Goal: Ask a question: Seek information or help from site administrators or community

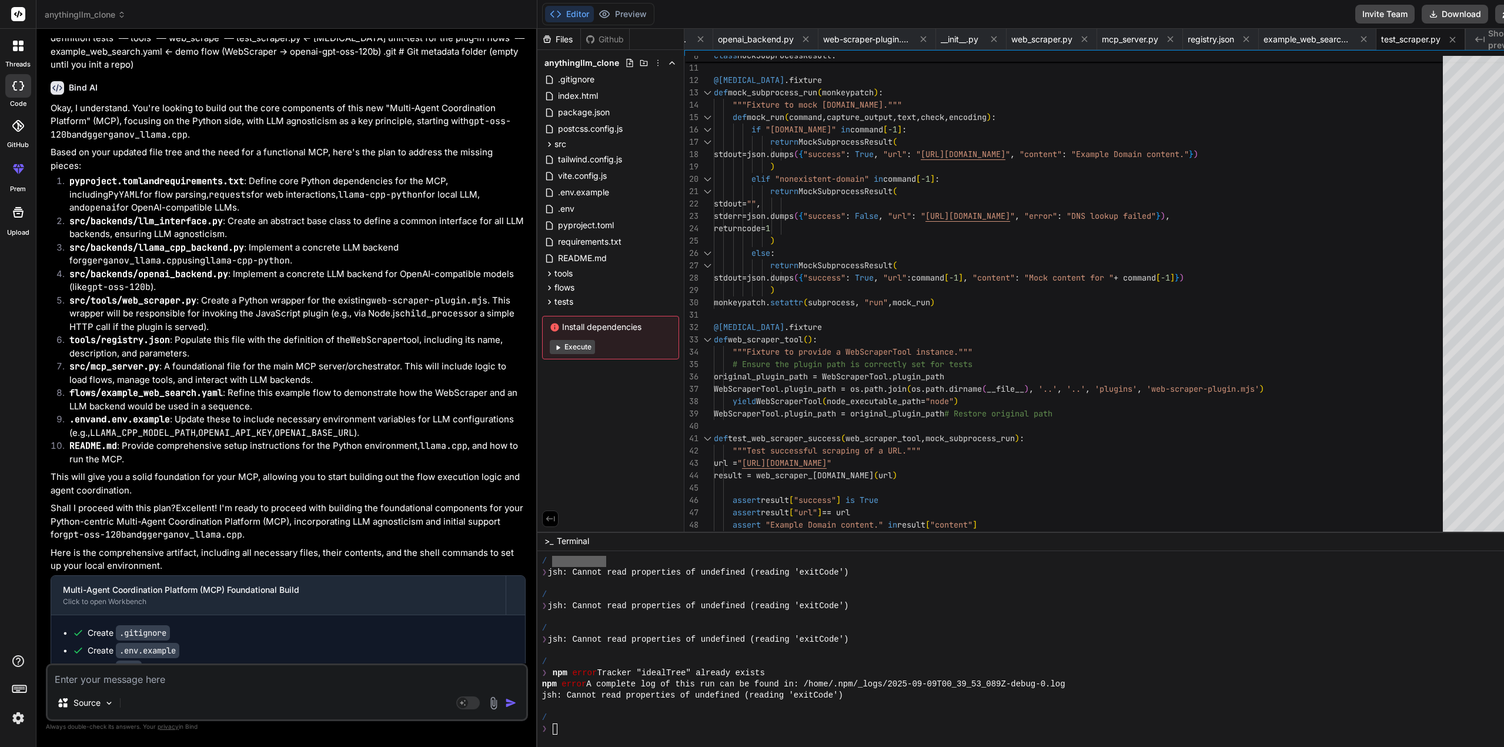
scroll to position [4936, 0]
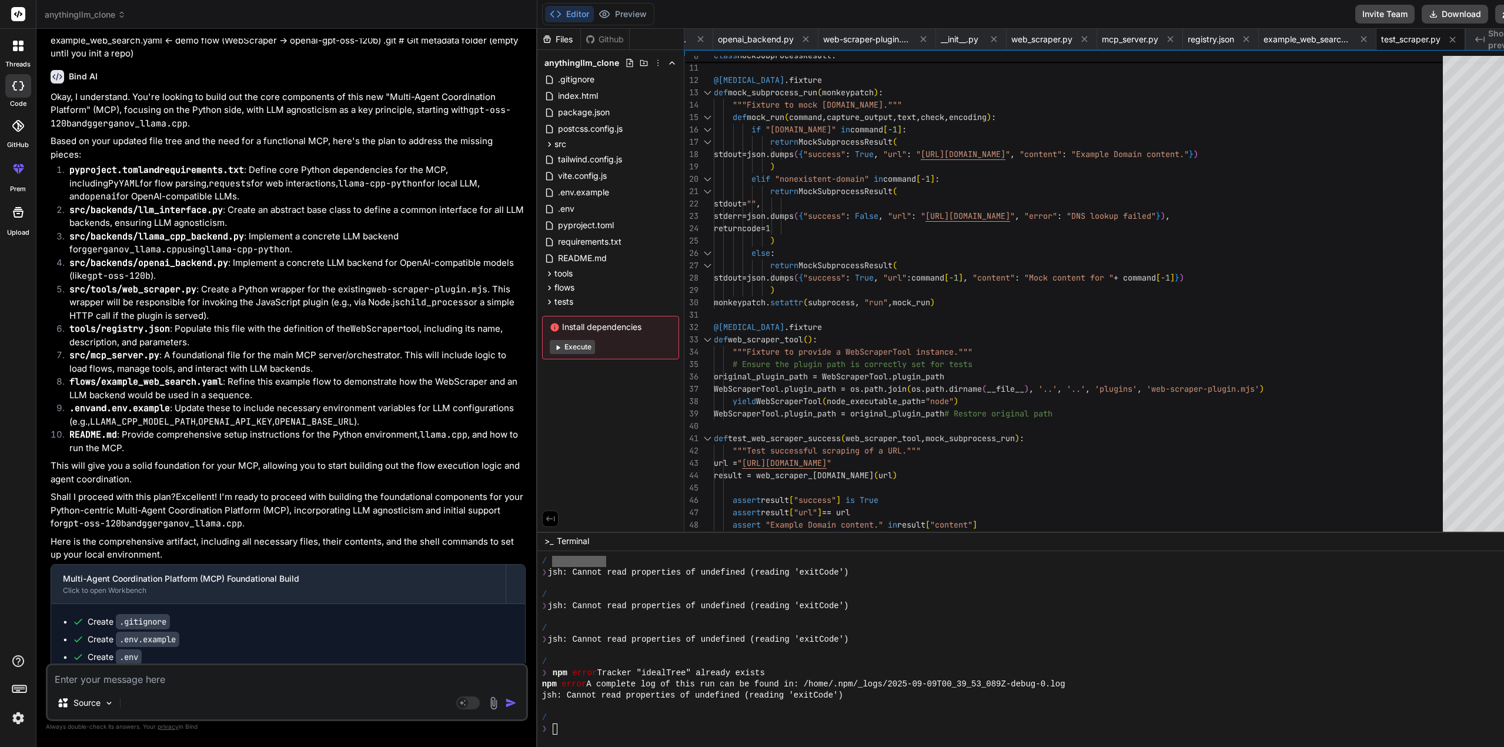
drag, startPoint x: 126, startPoint y: 4, endPoint x: 139, endPoint y: 24, distance: 23.8
click at [139, 24] on header "anythingllm_clone Created with Pixso." at bounding box center [286, 14] width 501 height 29
click at [583, 38] on div "Github" at bounding box center [605, 40] width 48 height 12
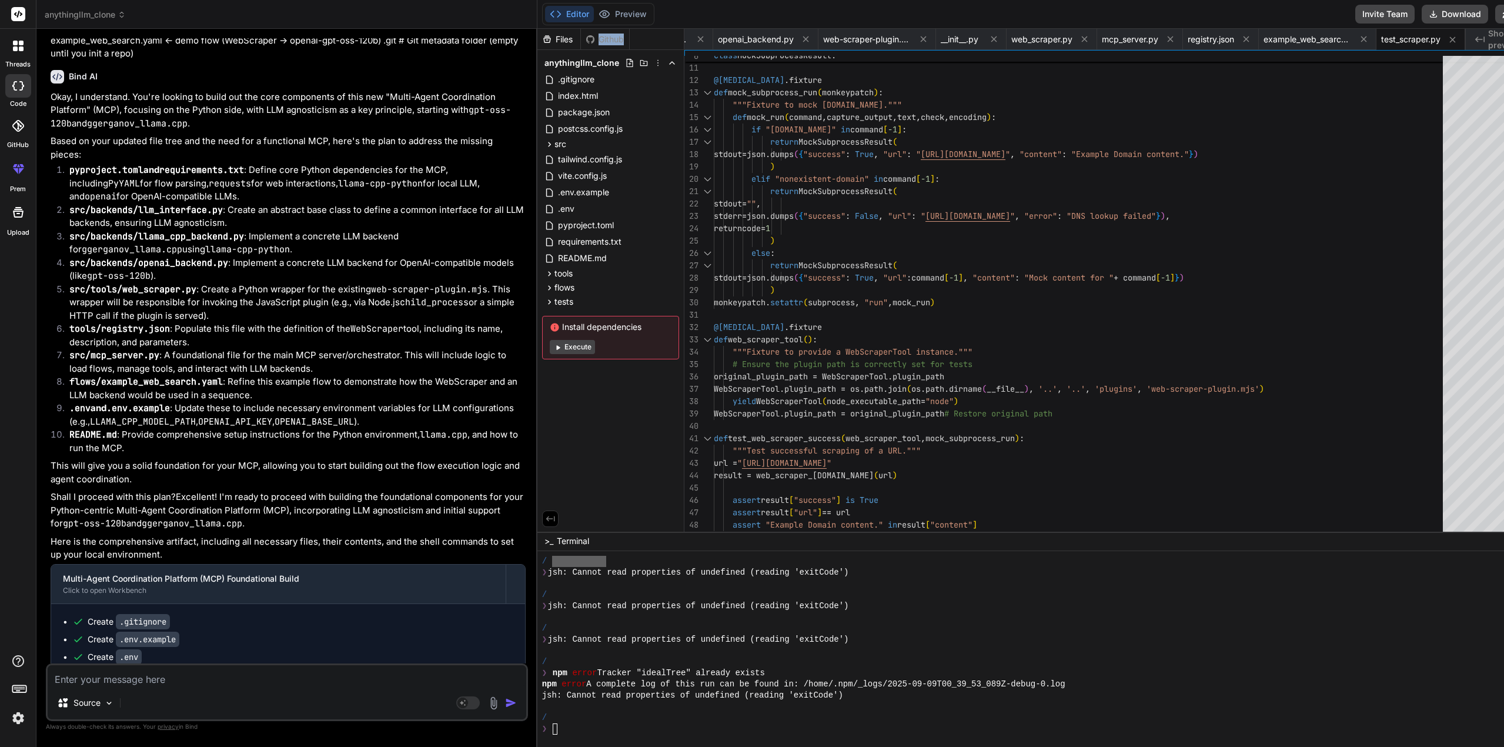
click at [587, 38] on div "Github" at bounding box center [605, 40] width 48 height 12
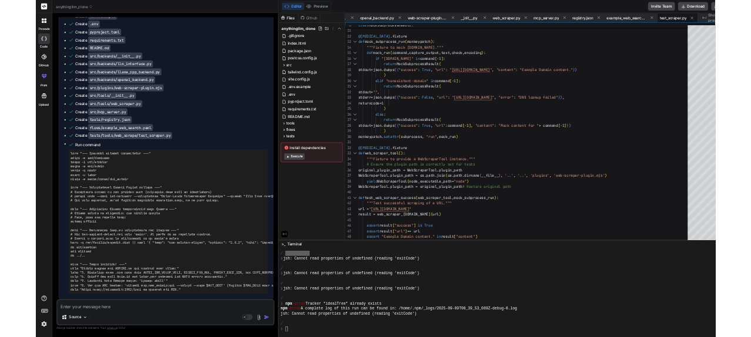
scroll to position [5823, 0]
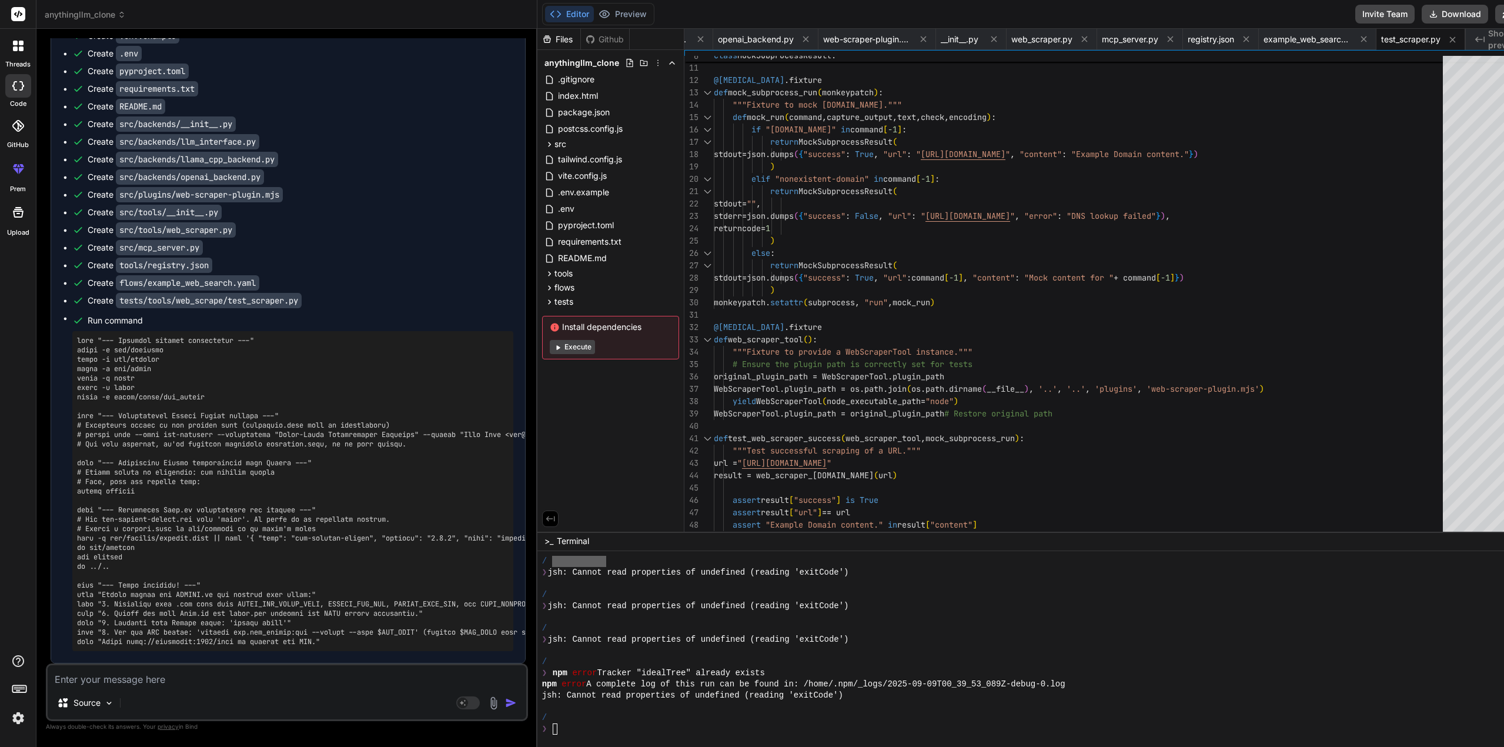
type textarea "scraper = WebScraperTool(node_executable_path="nonexistent_node") result = [DOM…"
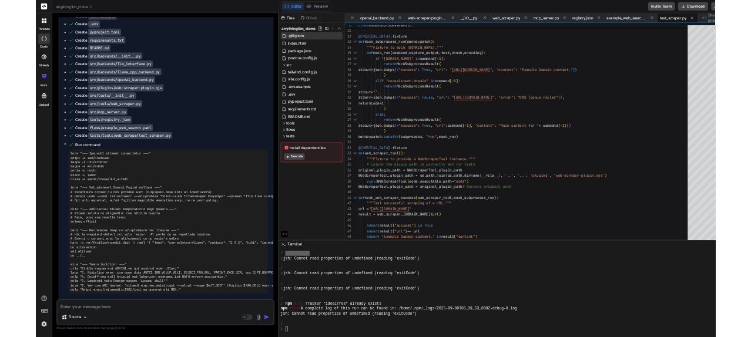
scroll to position [3500, 0]
type textarea "x"
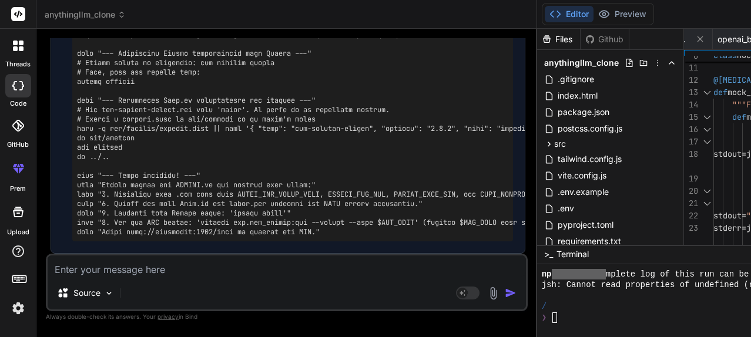
scroll to position [7005, 0]
click at [116, 269] on textarea at bounding box center [287, 266] width 479 height 21
type textarea "S"
type textarea "x"
type textarea "SO"
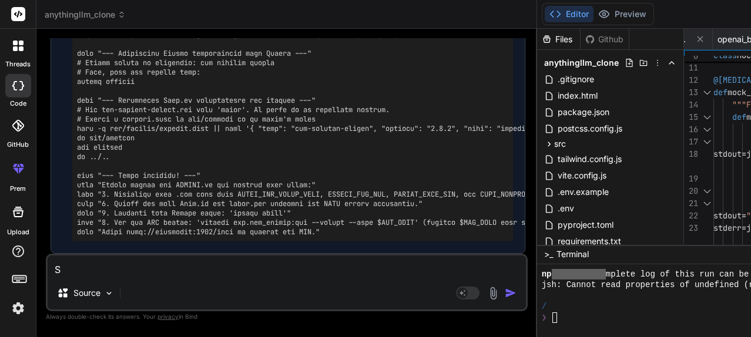
type textarea "x"
type textarea "SO"
type textarea "x"
type textarea "SO"
type textarea "x"
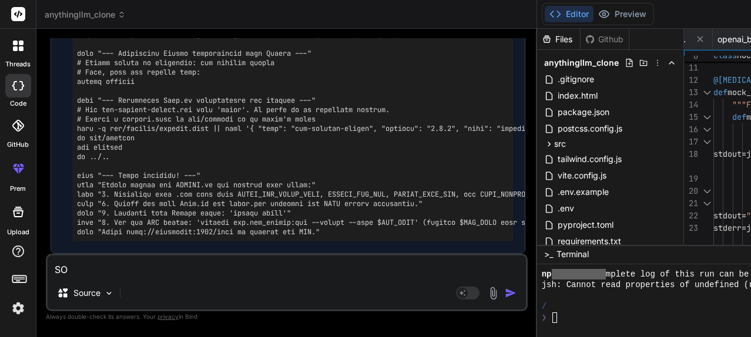
type textarea "S"
type textarea "x"
type textarea "T"
type textarea "x"
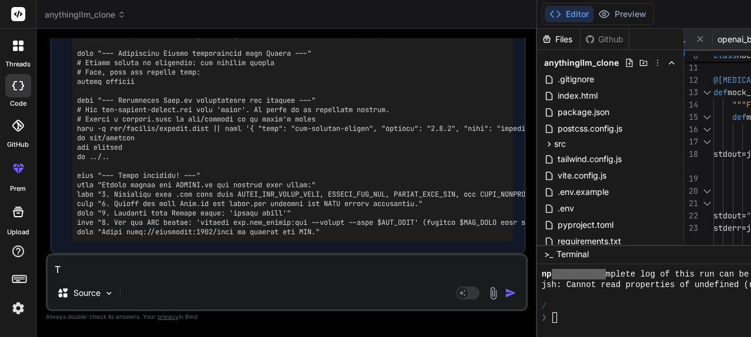
type textarea "Th"
type textarea "x"
type textarea "The"
type textarea "x"
type textarea "The"
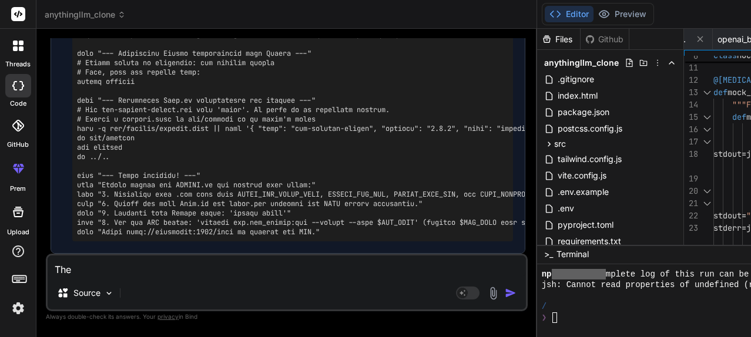
type textarea "x"
type textarea "The a"
type textarea "x"
type textarea "The as"
type textarea "x"
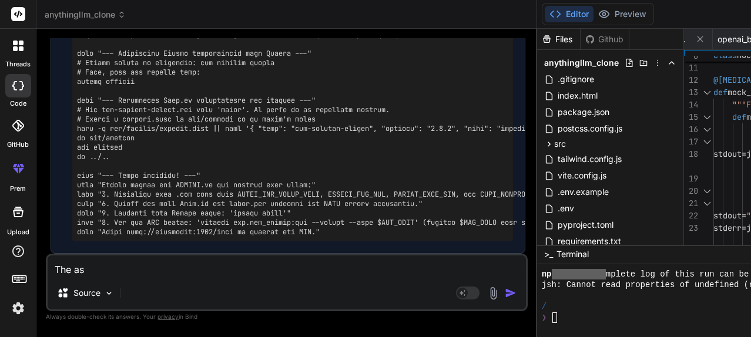
type textarea "The asi"
type textarea "x"
type textarea "The asis"
type textarea "x"
type textarea "The asi"
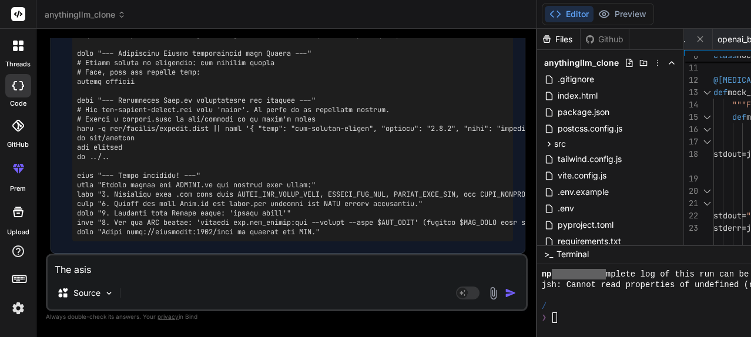
type textarea "x"
type textarea "The as"
type textarea "x"
type textarea "The ass"
type textarea "x"
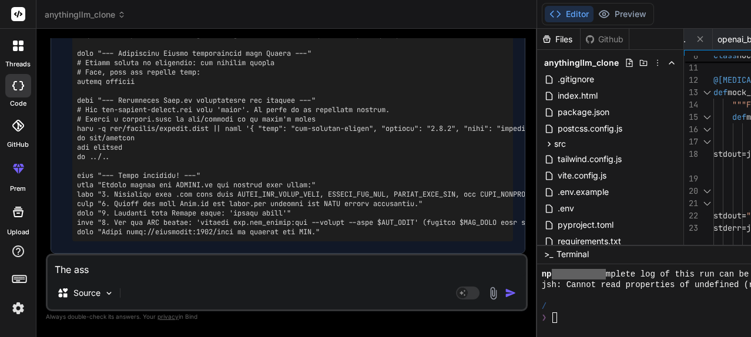
type textarea "The assi"
type textarea "x"
type textarea "The assit"
type textarea "x"
type textarea "The assi"
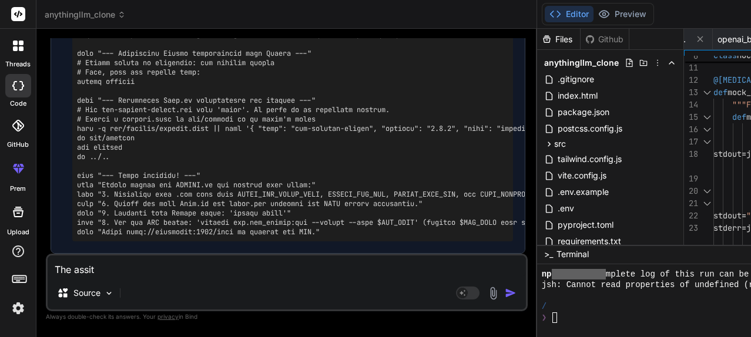
type textarea "x"
type textarea "The assis"
type textarea "x"
type textarea "The assist"
type textarea "x"
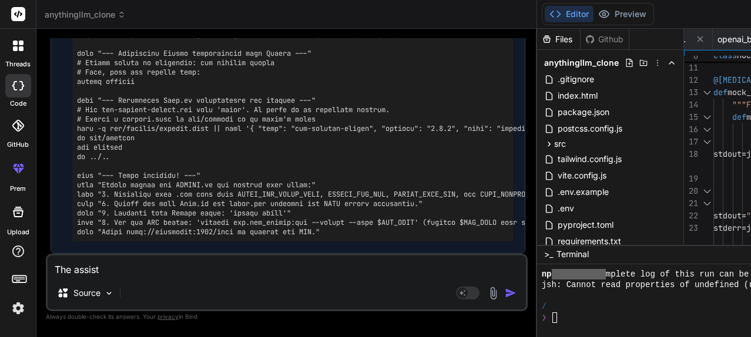
type textarea "The assista"
type textarea "x"
type textarea "The assistan"
type textarea "x"
type textarea "The assistant"
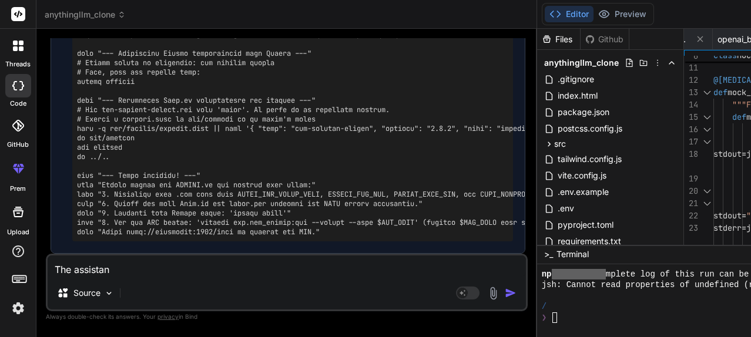
type textarea "x"
type textarea "The assistant"
type textarea "x"
type textarea "The assistant I"
type textarea "x"
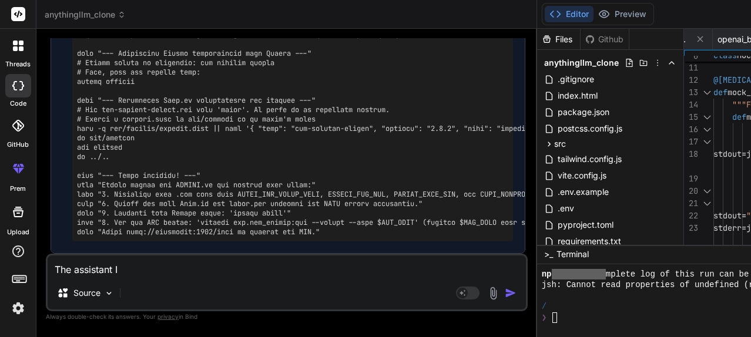
type textarea "The assistant I"
type textarea "x"
type textarea "The assistant I a"
type textarea "x"
type textarea "The assistant I am"
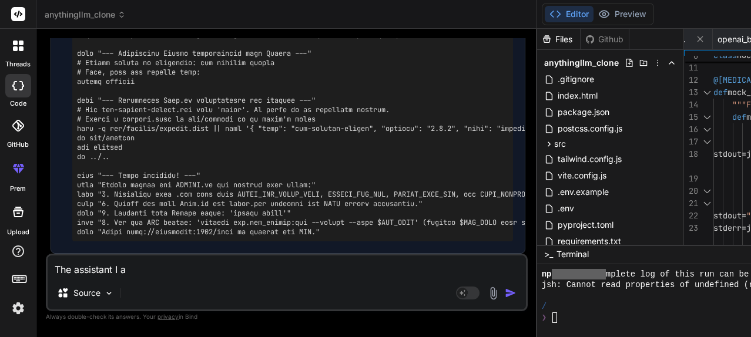
type textarea "x"
type textarea "The assistant I am"
type textarea "x"
type textarea "The assistant I am u"
type textarea "x"
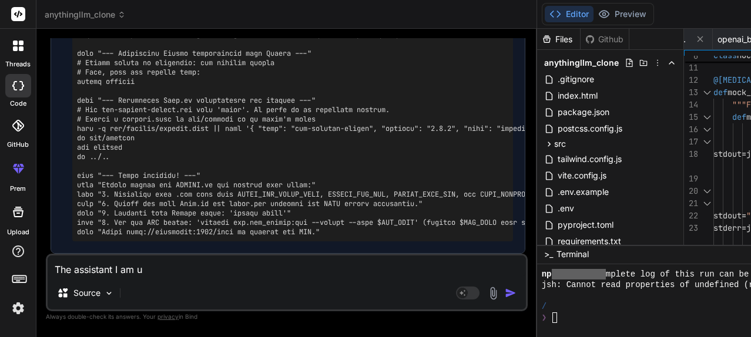
type textarea "The assistant I am us"
type textarea "x"
type textarea "The assistant I am usi"
type textarea "x"
type textarea "The assistant I am usin"
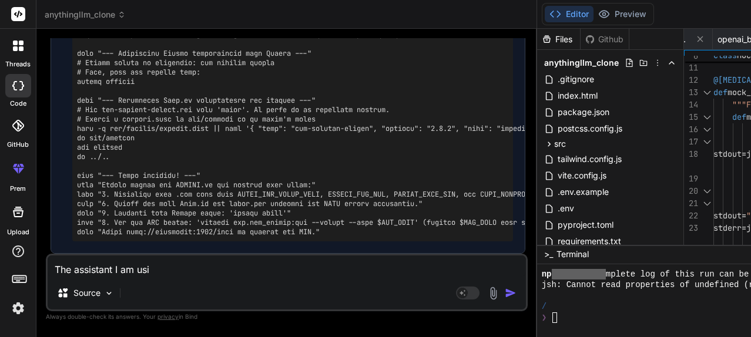
type textarea "x"
type textarea "The assistant I am using"
type textarea "x"
type textarea "The assistant I am using"
type textarea "x"
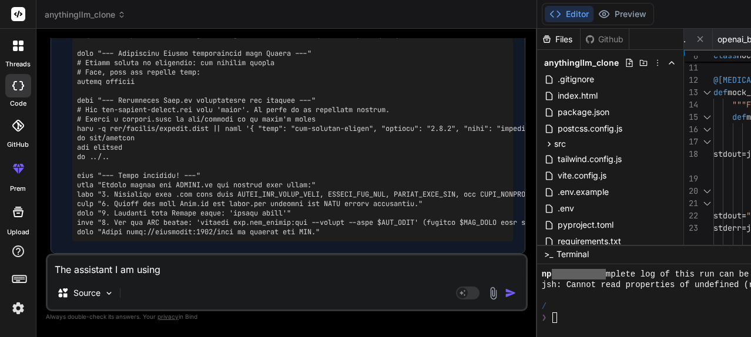
type textarea "The assistant I am using o"
type textarea "x"
type textarea "The assistant I am using on"
type textarea "x"
type textarea "The assistant I am using on"
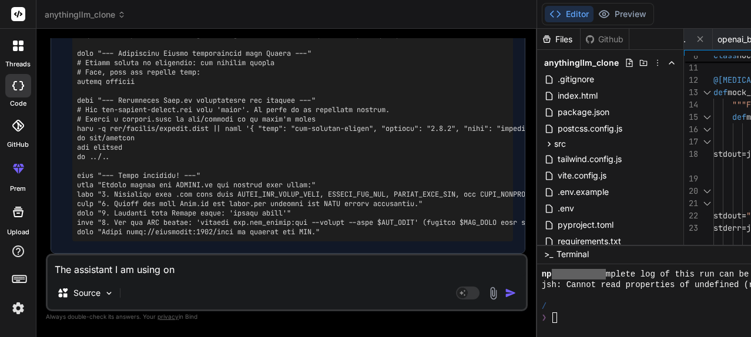
type textarea "x"
type textarea "The assistant I am using on t"
type textarea "x"
type textarea "The assistant I am using on th"
type textarea "x"
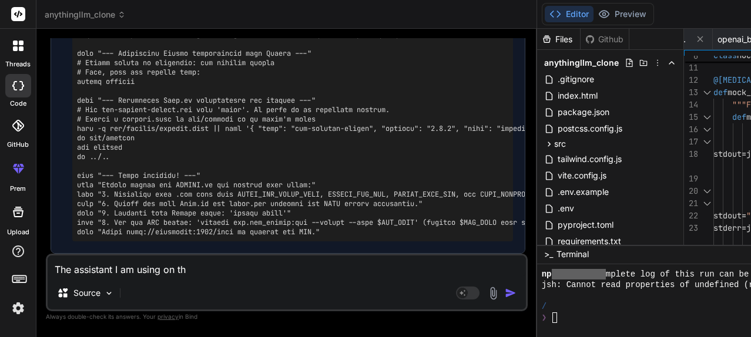
type textarea "The assistant I am using on the"
type textarea "x"
type textarea "The assistant I am using on the"
type textarea "x"
type textarea "The assistant I am using on the p"
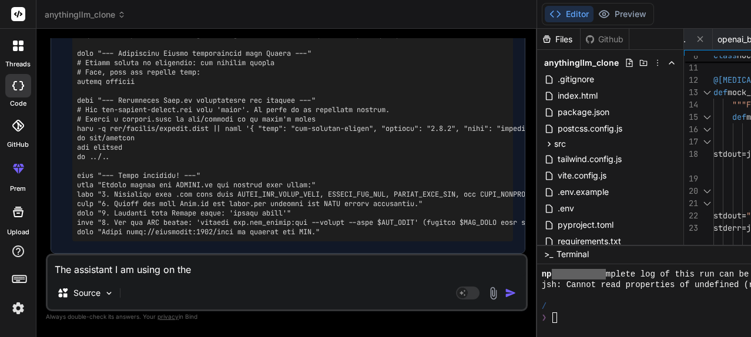
type textarea "x"
type textarea "The assistant I am using on the pc"
type textarea "x"
type textarea "The assistant I am using on the pc"
type textarea "x"
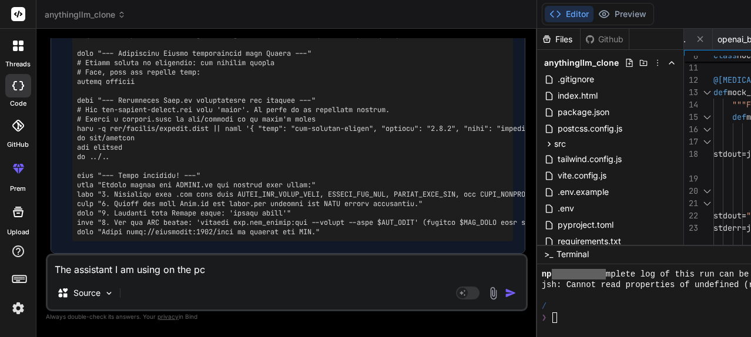
type textarea "The assistant I am using on the pc f"
type textarea "x"
type textarea "The assistant I am using on the pc [PERSON_NAME]"
type textarea "x"
type textarea "The assistant I am using on the pc for"
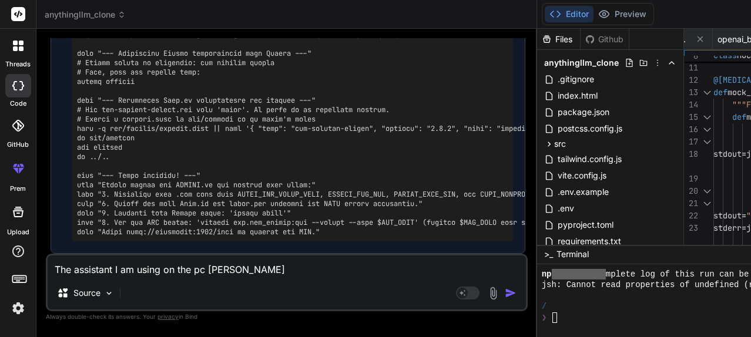
type textarea "x"
type textarea "The assistant I am using on the pc for"
type textarea "x"
type textarea "The assistant I am using on the pc for m"
type textarea "x"
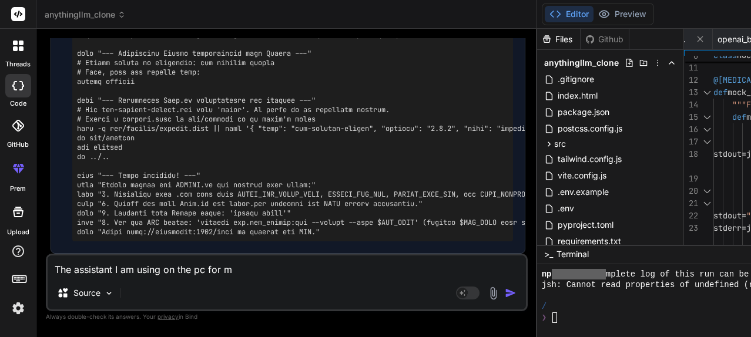
type textarea "The assistant I am using on the pc for my"
type textarea "x"
type textarea "The assistant I am using on the pc for my"
type textarea "x"
type textarea "The assistant I am using on the pc for my g"
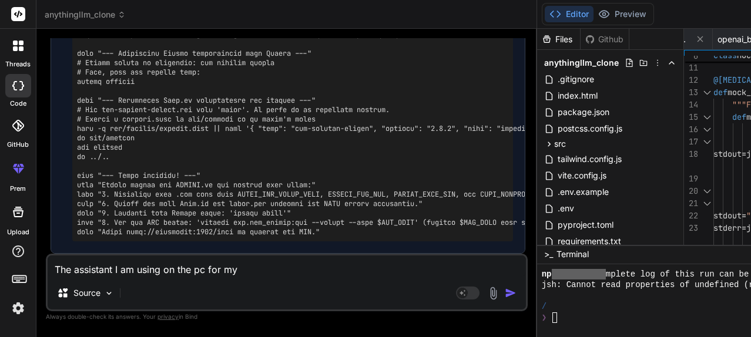
type textarea "x"
type textarea "The assistant I am using on the pc for my"
type textarea "x"
type textarea "The assistant I am using on the pc for my b"
type textarea "x"
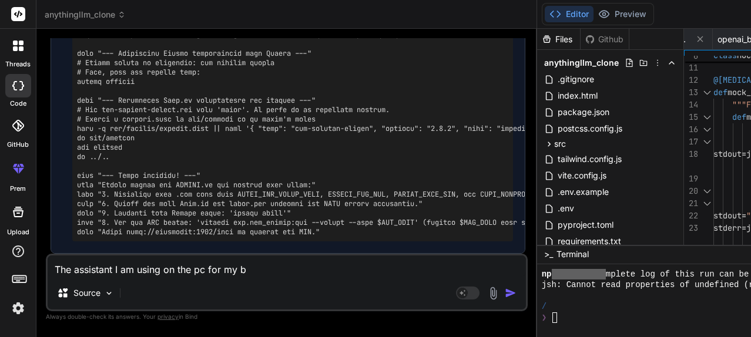
type textarea "The assistant I am using on the pc for my bu"
type textarea "x"
type textarea "The assistant I am using on the pc for my [PERSON_NAME]"
type textarea "x"
type textarea "The assistant I am using on the pc for my buil"
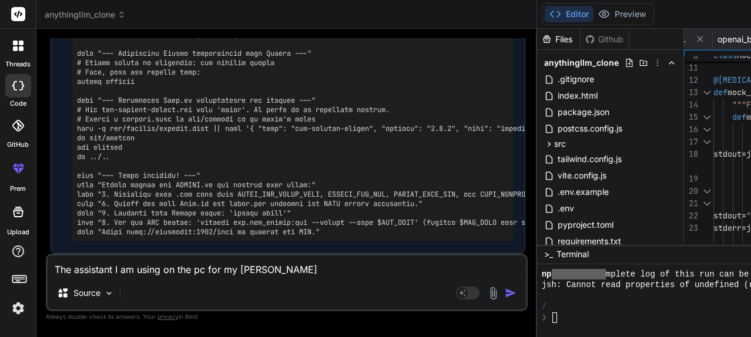
type textarea "x"
type textarea "The assistant I am using on the pc for my build"
type textarea "x"
type textarea "The assistant I am using on the pc for my build"
type textarea "x"
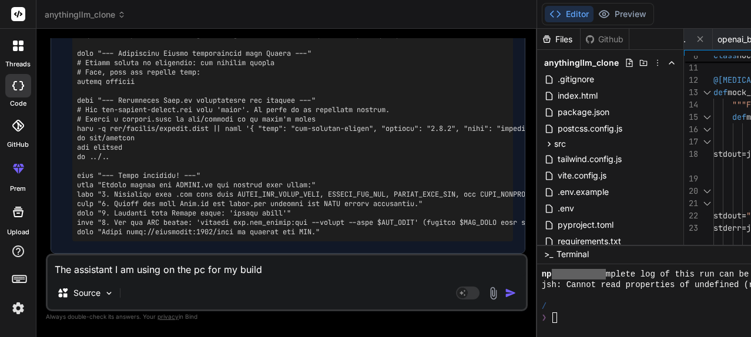
type textarea "The assistant I am using on the pc for my build i"
type textarea "x"
type textarea "The assistant I am using on the pc for my build is"
type textarea "x"
type textarea "The assistant I am using on the pc for my build is"
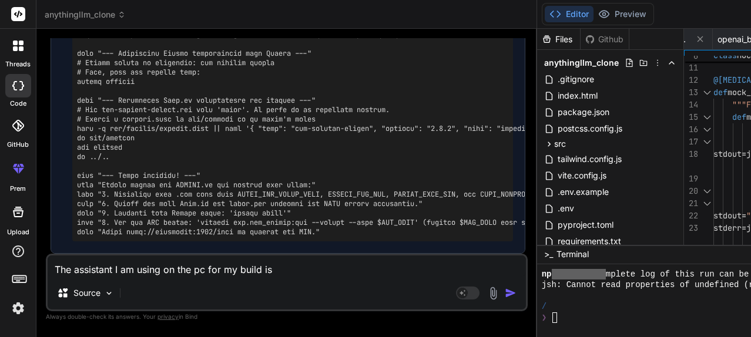
type textarea "x"
type textarea "The assistant I am using on the pc for my build is s"
type textarea "x"
type textarea "The assistant I am using on the pc for my build is st"
type textarea "x"
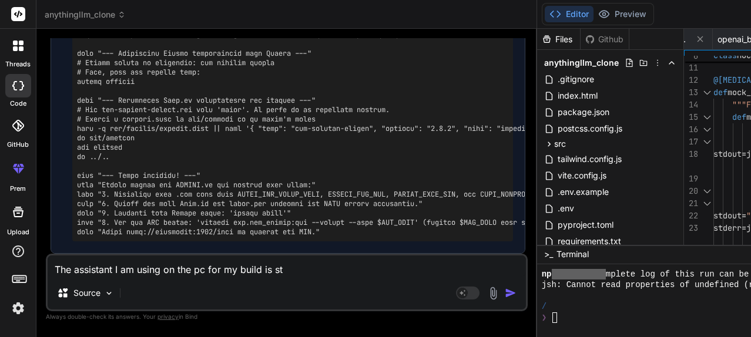
type textarea "The assistant I am using on the pc for my build is stu"
type textarea "x"
type textarea "The assistant I am using on the pc for my build is stuc"
type textarea "x"
type textarea "The assistant I am using on the pc for my build is stuck"
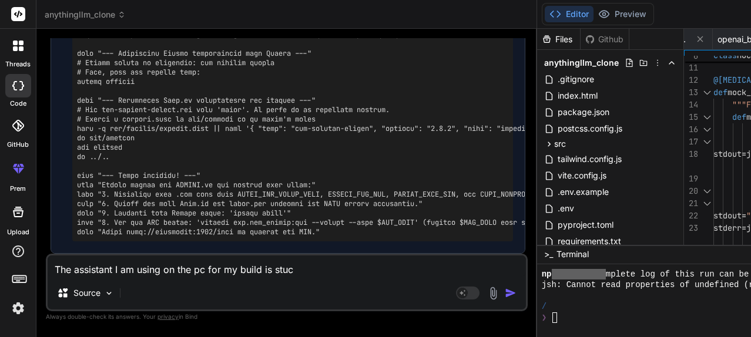
type textarea "x"
type textarea "The assistant I am using on the pc for my build is stuck"
type textarea "x"
type textarea "The assistant I am using on the pc for my build is stuck b"
type textarea "x"
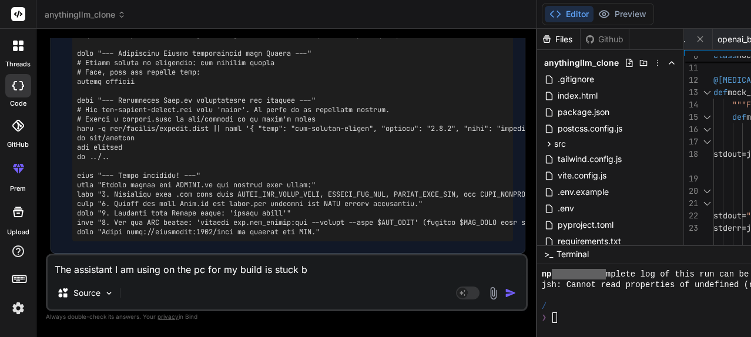
type textarea "The assistant I am using on the pc for my build is stuck be"
type textarea "x"
type textarea "The assistant I am using on the pc for my build is stuck beh"
type textarea "x"
type textarea "The assistant I am using on the pc for my build is stuck behi"
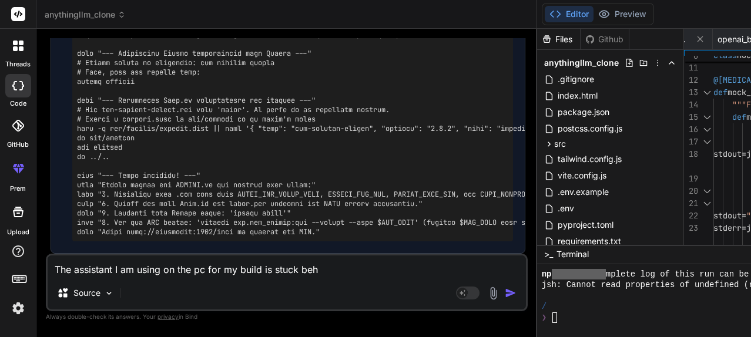
type textarea "x"
type textarea "The assistant I am using on the pc for my build is stuck behin"
type textarea "x"
type textarea "The assistant I am using on the pc for my build is stuck behind"
type textarea "x"
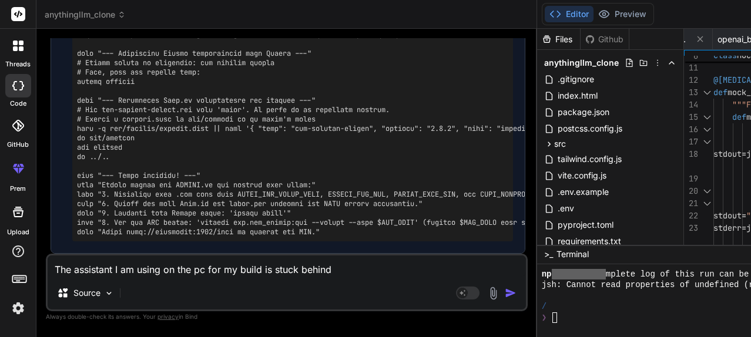
type textarea "The assistant I am using on the pc for my build is stuck behind"
type textarea "x"
type textarea "The assistant I am using on the pc for my build is stuck behind l"
type textarea "x"
type textarea "The assistant I am using on the pc for my build is stuck behind lm"
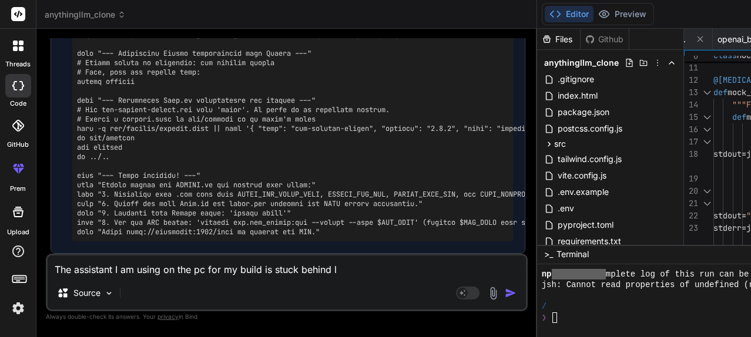
type textarea "x"
type textarea "The assistant I am using on the pc for my build is stuck behind lms"
type textarea "x"
type textarea "The assistant I am using on the pc for my build is stuck behind lmst"
type textarea "x"
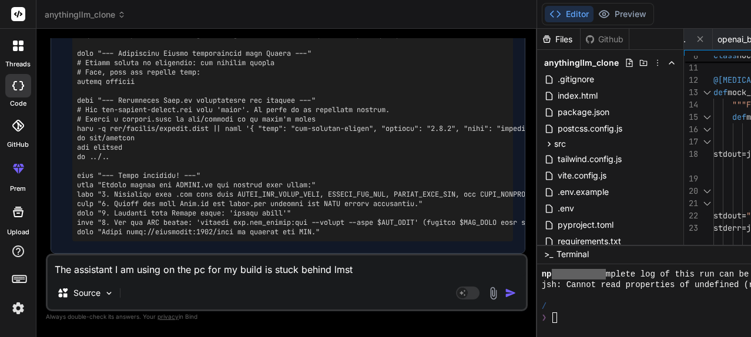
type textarea "The assistant I am using on the pc for my build is stuck behind lmstu"
type textarea "x"
type textarea "The assistant I am using on the pc for my build is stuck behind lmstui"
type textarea "x"
type textarea "The assistant I am using on the pc for my build is stuck behind lmstu"
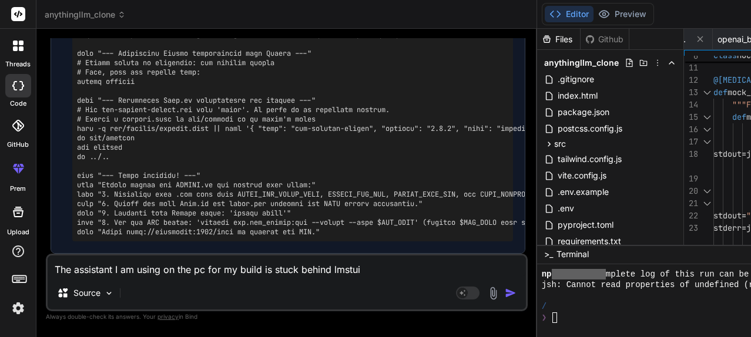
type textarea "x"
type textarea "The assistant I am using on the pc for my build is stuck behind lmstud"
type textarea "x"
type textarea "The assistant I am using on the pc for my build is stuck behind lmstudi"
type textarea "x"
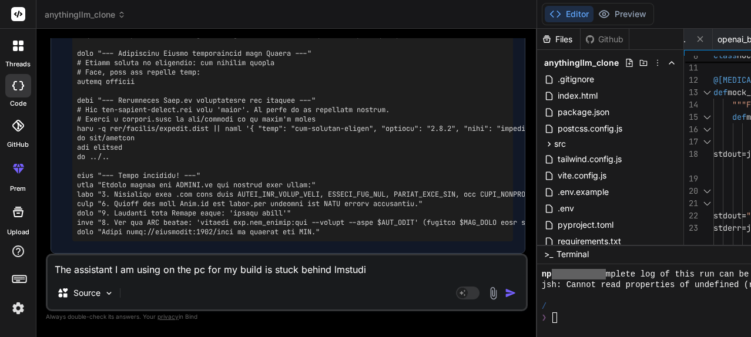
type textarea "The assistant I am using on the pc for my build is stuck behind lmstudil"
type textarea "x"
type textarea "The assistant I am using on the pc for my build is stuck behind lmstudil"
type textarea "x"
type textarea "The assistant I am using on the pc for my build is stuck behind lmstudil"
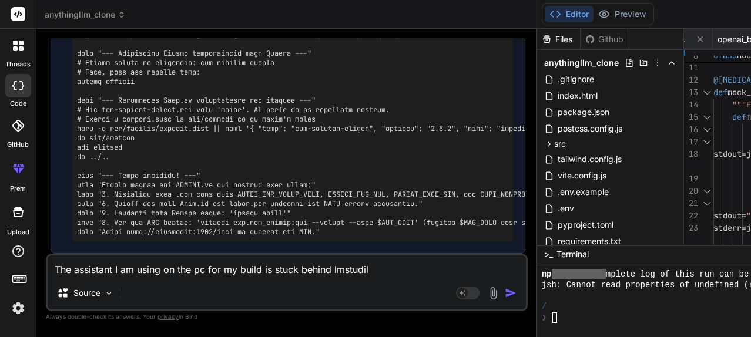
type textarea "x"
type textarea "The assistant I am using on the pc for my build is stuck behind lmstudi"
type textarea "x"
type textarea "The assistant I am using on the pc for my build is stuck behind lmstudio"
type textarea "x"
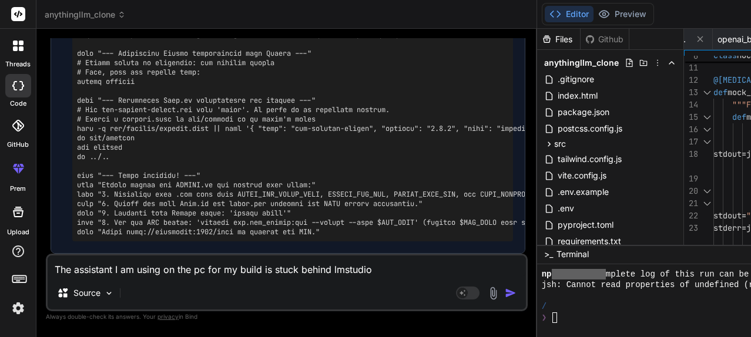
type textarea "The assistant I am using on the pc for my build is stuck behind lmstudio"
type textarea "x"
type textarea "The assistant I am using on the pc for my build is stuck behind lmstudio f"
type textarea "x"
type textarea "The assistant I am using on the pc for my build is stuck behind lmstudio fi"
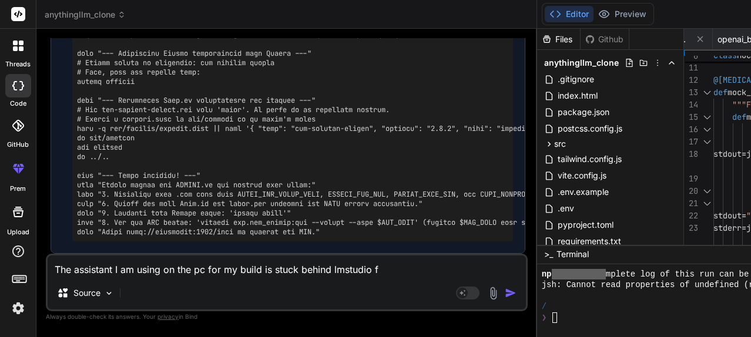
type textarea "x"
type textarea "The assistant I am using on the pc for my build is stuck behind lmstudio fir"
type textarea "x"
type textarea "The assistant I am using on the pc for my build is stuck behind lmstudio fire"
type textarea "x"
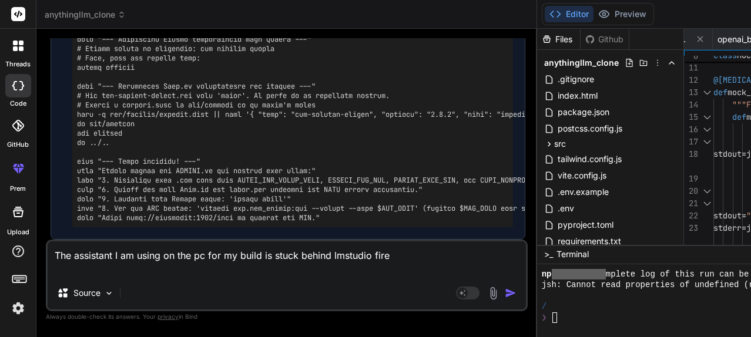
type textarea "The assistant I am using on the pc for my build is stuck behind lmstudio firew"
type textarea "x"
type textarea "The assistant I am using on the pc for my build is stuck behind lmstudio firewa"
type textarea "x"
click at [55, 257] on textarea "The assistant I am using on the pc for my build is stuck behind lmstudio firewa…" at bounding box center [287, 259] width 479 height 35
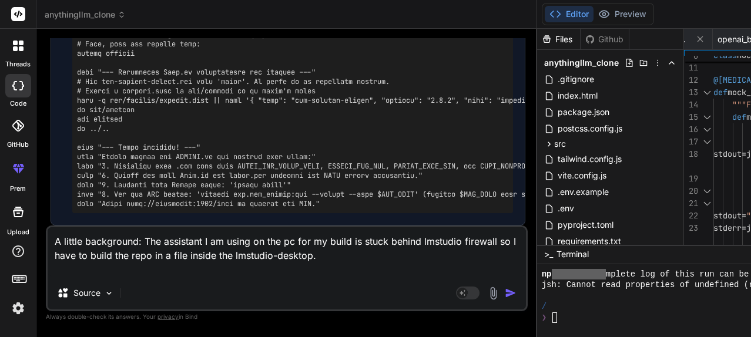
click at [163, 274] on textarea "A little background: The assistant I am using on the pc for my build is stuck b…" at bounding box center [287, 252] width 479 height 49
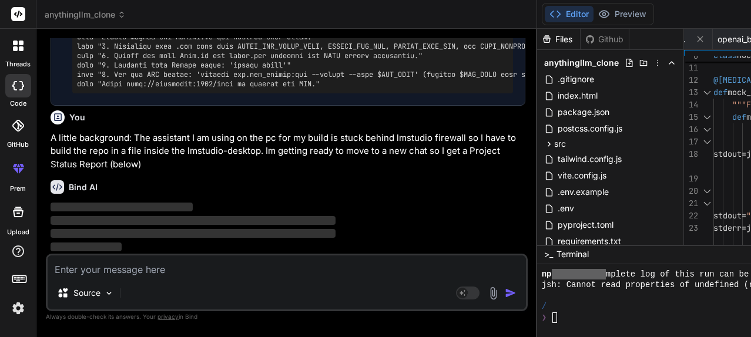
scroll to position [7153, 0]
click at [133, 264] on textarea at bounding box center [287, 266] width 479 height 21
click at [183, 228] on p "‌" at bounding box center [288, 235] width 475 height 14
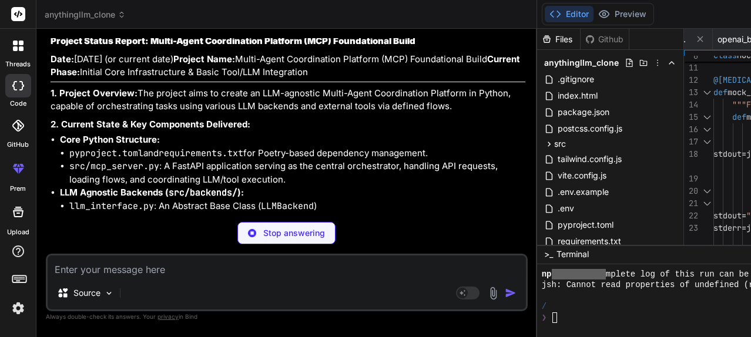
click at [263, 230] on p "Stop answering" at bounding box center [294, 234] width 62 height 12
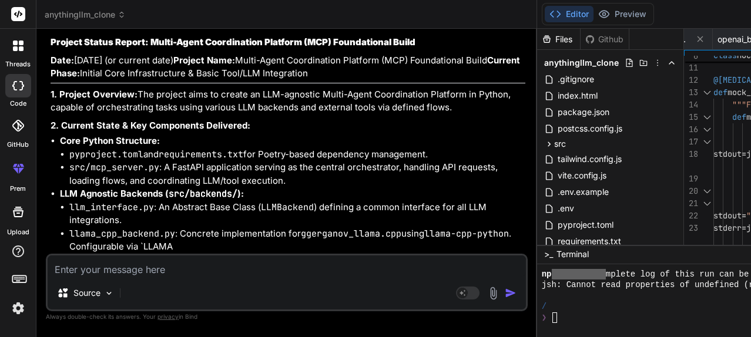
paste textarea "📊 LOR‑Ipsumdolorsita – Consect Adipis Elitse Doei: 5573‑72‑81 Temporin utl: Etd…"
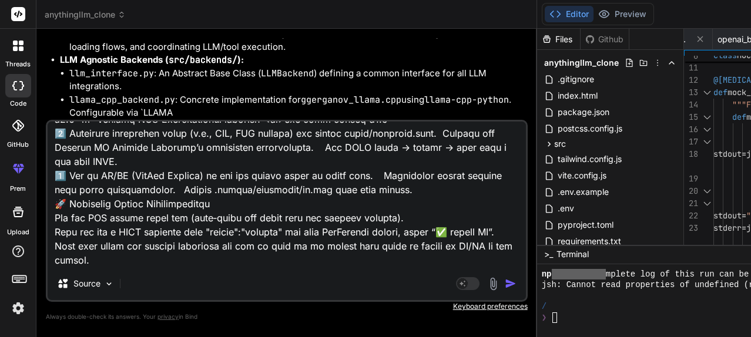
click at [505, 282] on img "button" at bounding box center [511, 284] width 12 height 12
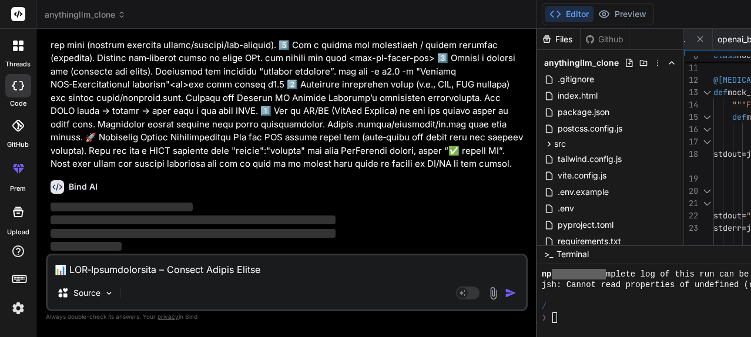
scroll to position [7685, 0]
click at [110, 271] on textarea at bounding box center [287, 266] width 479 height 21
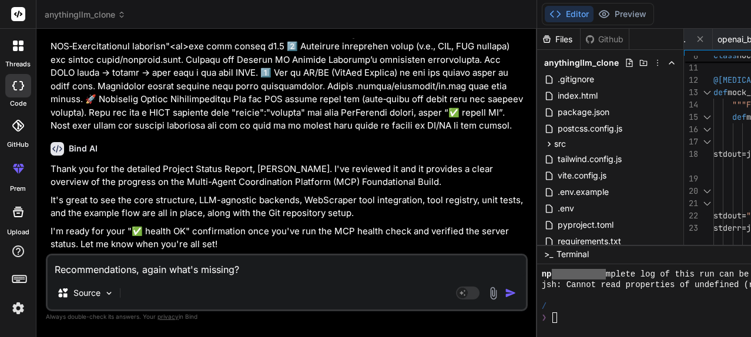
scroll to position [8131, 0]
click at [355, 248] on p "I'm ready for your "✅ health OK" confirmation once you've run the MCP health ch…" at bounding box center [288, 238] width 475 height 26
click at [263, 276] on textarea "Recommendations, again what's missing?" at bounding box center [287, 266] width 479 height 21
click at [286, 275] on textarea "Recommendations, again what's missing?" at bounding box center [287, 266] width 479 height 21
drag, startPoint x: 141, startPoint y: 269, endPoint x: 169, endPoint y: 277, distance: 29.4
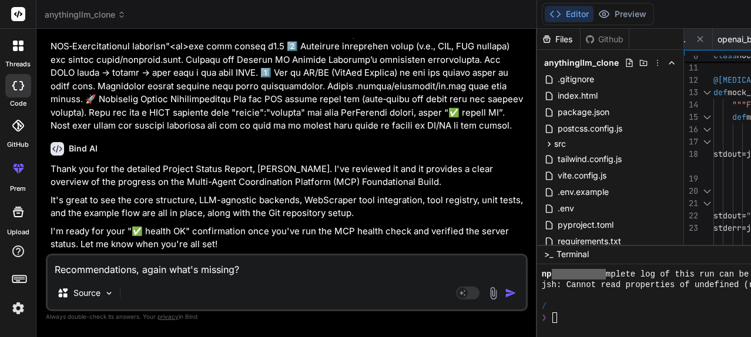
click at [169, 277] on div "Recommendations, again what's missing? Source Agent Mode. When this toggle is a…" at bounding box center [287, 283] width 482 height 58
click at [231, 273] on textarea "Recommendations,what's missing?" at bounding box center [287, 266] width 479 height 21
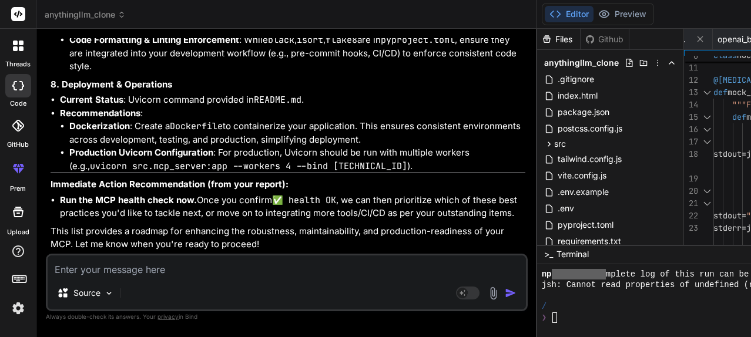
scroll to position [8517, 0]
drag, startPoint x: 58, startPoint y: 75, endPoint x: 219, endPoint y: 70, distance: 160.6
drag, startPoint x: 210, startPoint y: 62, endPoint x: 227, endPoint y: 77, distance: 22.9
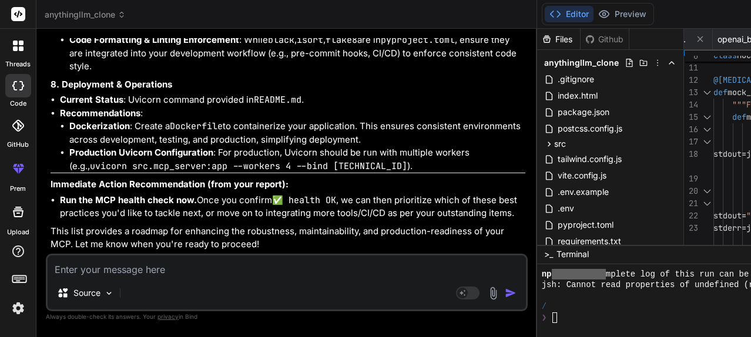
drag, startPoint x: 183, startPoint y: 75, endPoint x: 212, endPoint y: 37, distance: 47.4
click at [212, 37] on div "Bind AI Web Search Created with Pixso. Code Generator You What is missing? Can …" at bounding box center [286, 183] width 501 height 308
drag, startPoint x: 322, startPoint y: 172, endPoint x: 60, endPoint y: 150, distance: 263.0
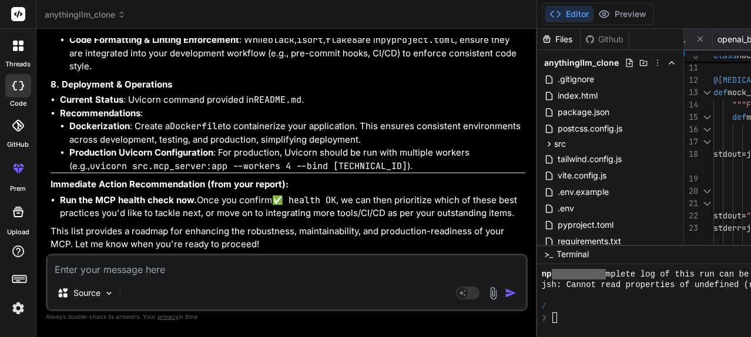
scroll to position [9928, 0]
click at [152, 265] on textarea at bounding box center [287, 266] width 479 height 21
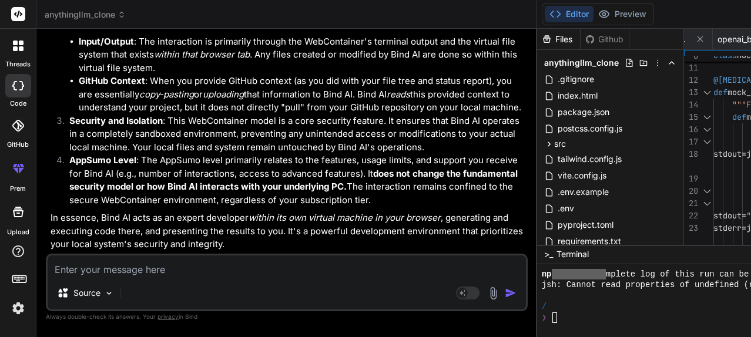
scroll to position [10607, 0]
click at [194, 260] on textarea at bounding box center [287, 266] width 479 height 21
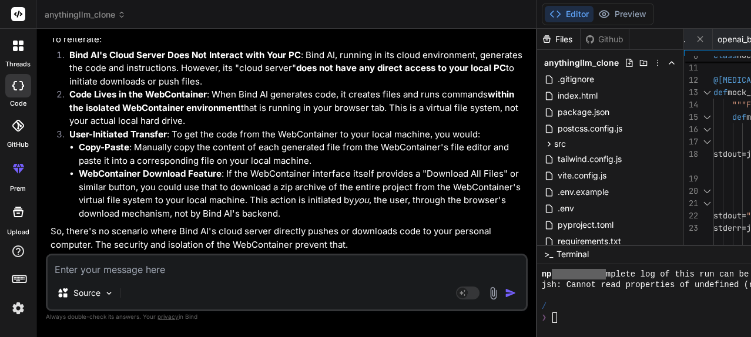
scroll to position [11052, 0]
click at [138, 267] on textarea at bounding box center [287, 266] width 479 height 21
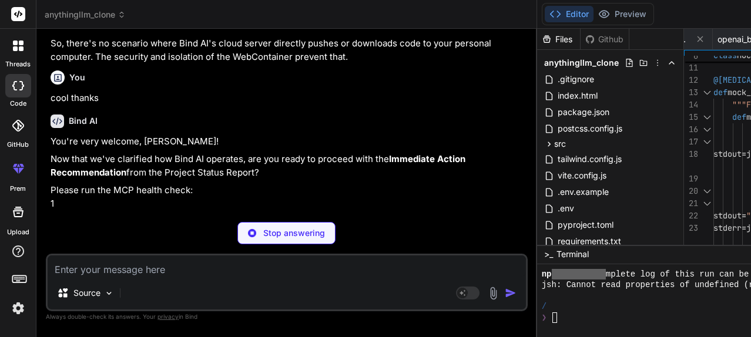
scroll to position [11174, 0]
